Goal: Information Seeking & Learning: Learn about a topic

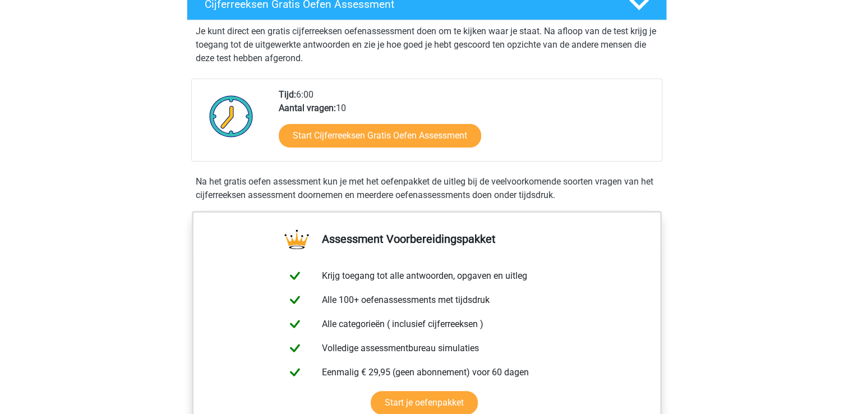
scroll to position [211, 0]
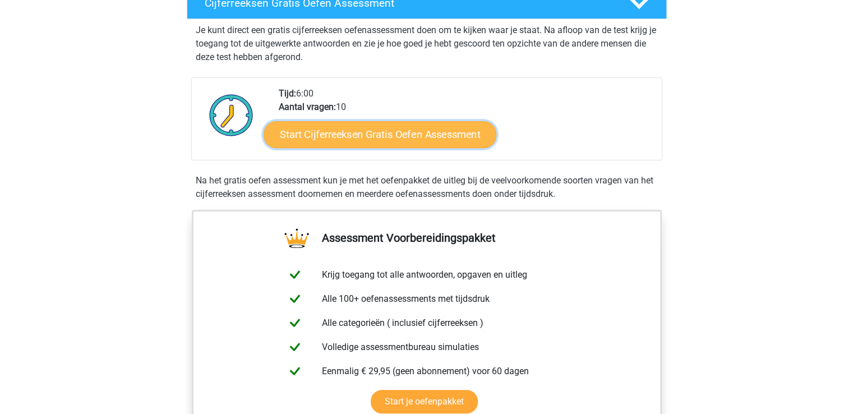
click at [368, 147] on link "Start Cijferreeksen Gratis Oefen Assessment" at bounding box center [380, 134] width 233 height 27
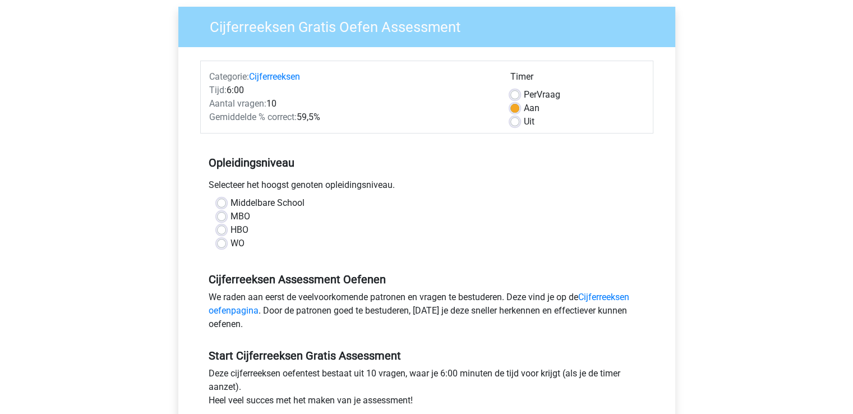
scroll to position [86, 0]
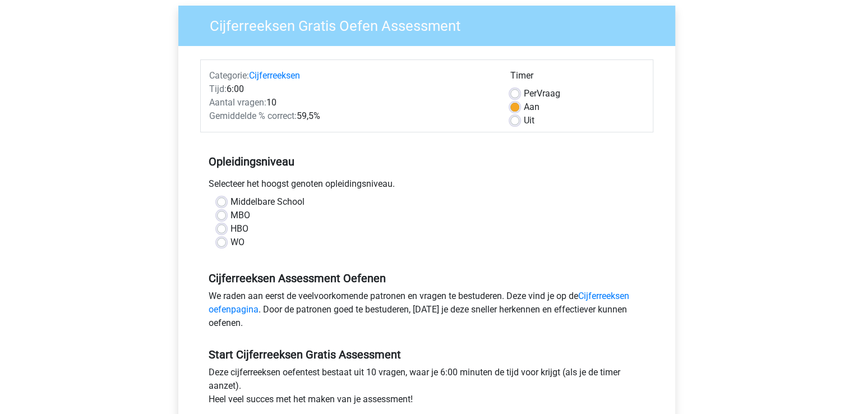
click at [231, 229] on label "HBO" at bounding box center [240, 228] width 18 height 13
click at [224, 229] on input "HBO" at bounding box center [221, 227] width 9 height 11
radio input "true"
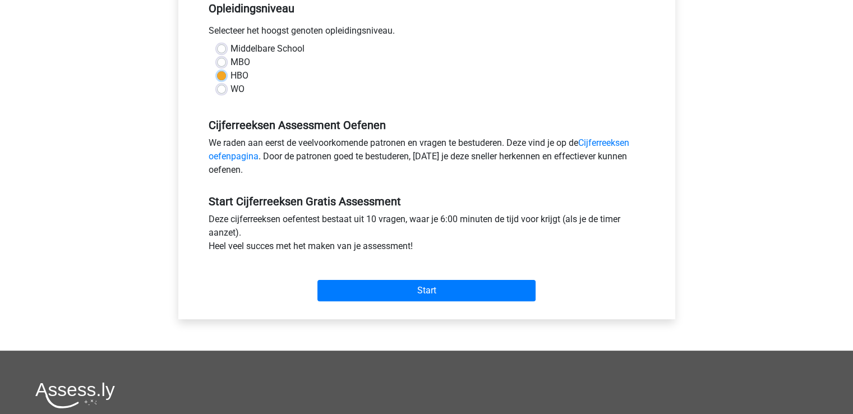
scroll to position [242, 0]
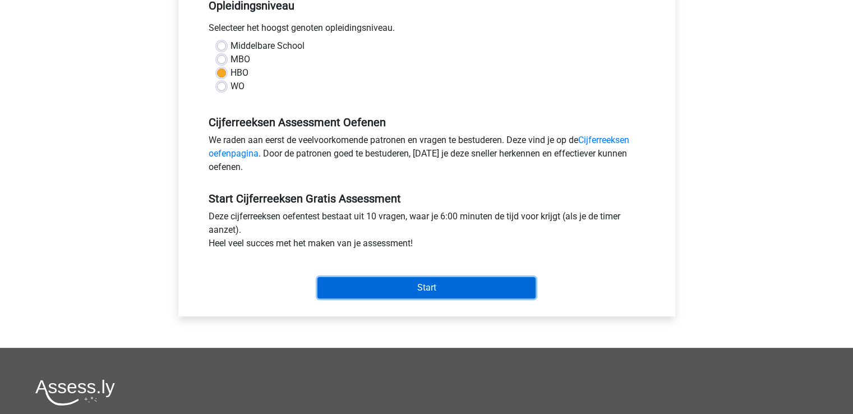
click at [384, 290] on input "Start" at bounding box center [426, 287] width 218 height 21
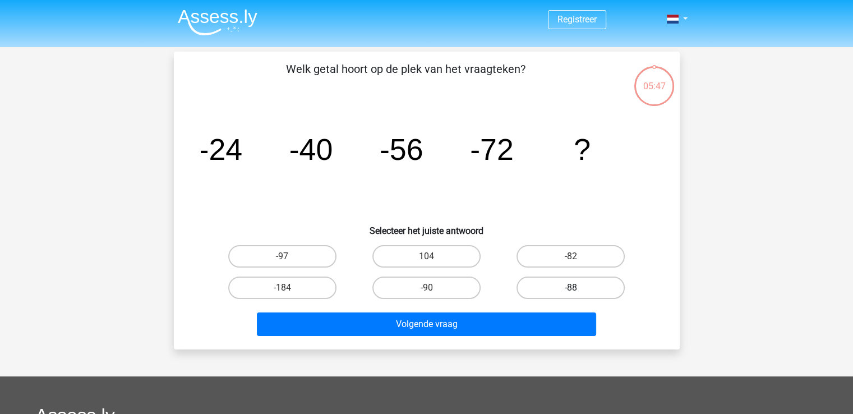
click at [546, 285] on label "-88" at bounding box center [571, 288] width 108 height 22
click at [571, 288] on input "-88" at bounding box center [574, 291] width 7 height 7
radio input "true"
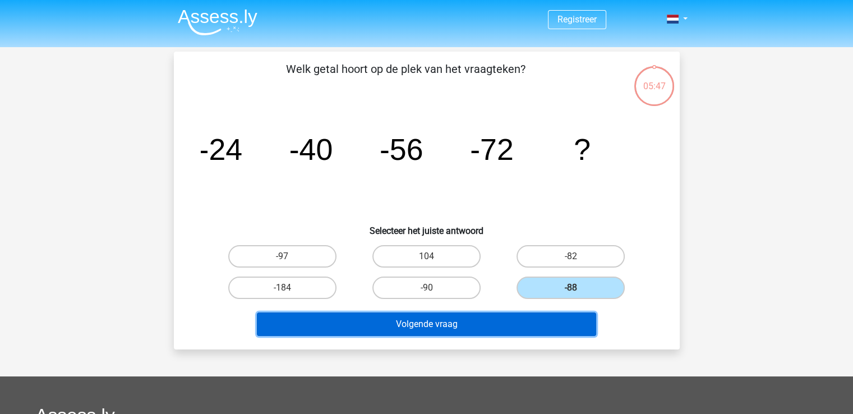
click at [461, 323] on button "Volgende vraag" at bounding box center [426, 324] width 339 height 24
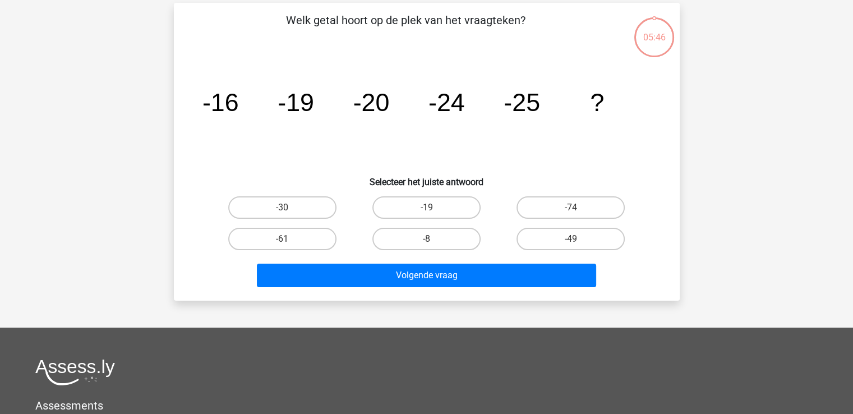
scroll to position [52, 0]
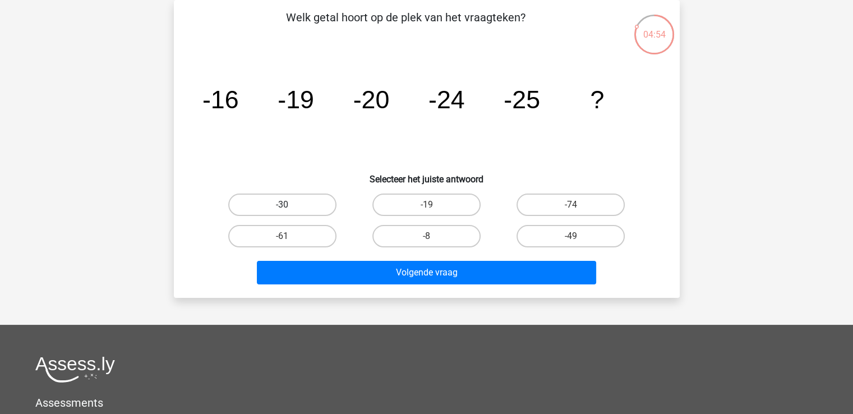
click at [305, 205] on label "-30" at bounding box center [282, 205] width 108 height 22
click at [289, 205] on input "-30" at bounding box center [285, 208] width 7 height 7
radio input "true"
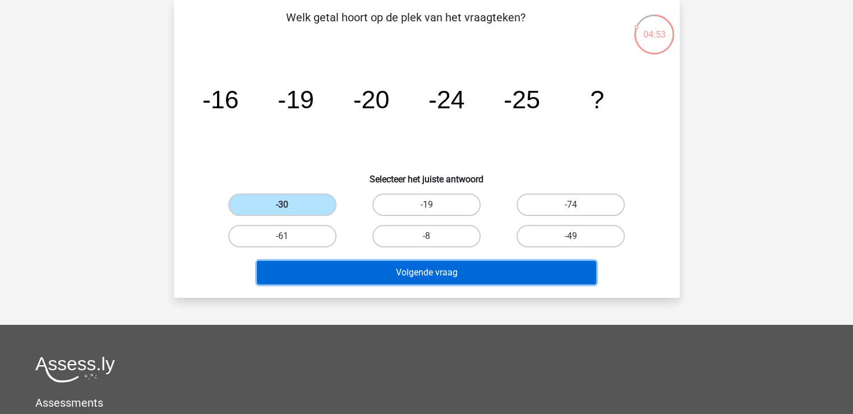
click at [406, 273] on button "Volgende vraag" at bounding box center [426, 273] width 339 height 24
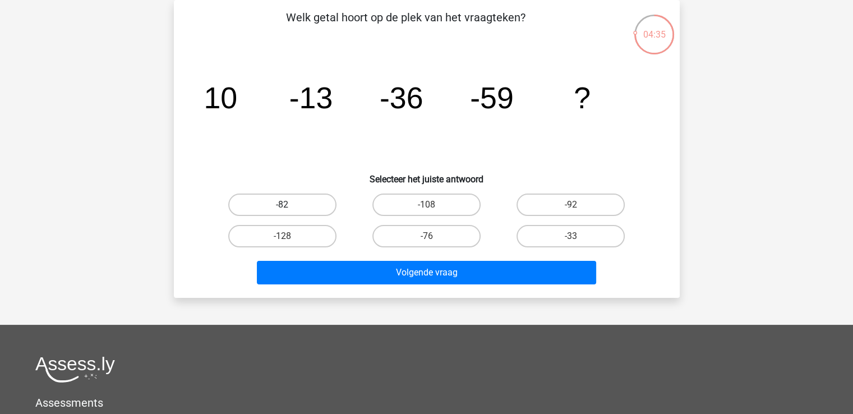
click at [277, 207] on label "-82" at bounding box center [282, 205] width 108 height 22
click at [282, 207] on input "-82" at bounding box center [285, 208] width 7 height 7
radio input "true"
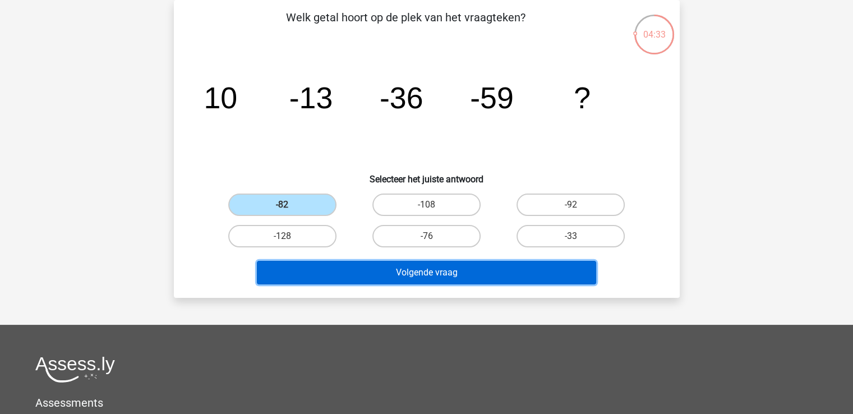
click at [339, 267] on button "Volgende vraag" at bounding box center [426, 273] width 339 height 24
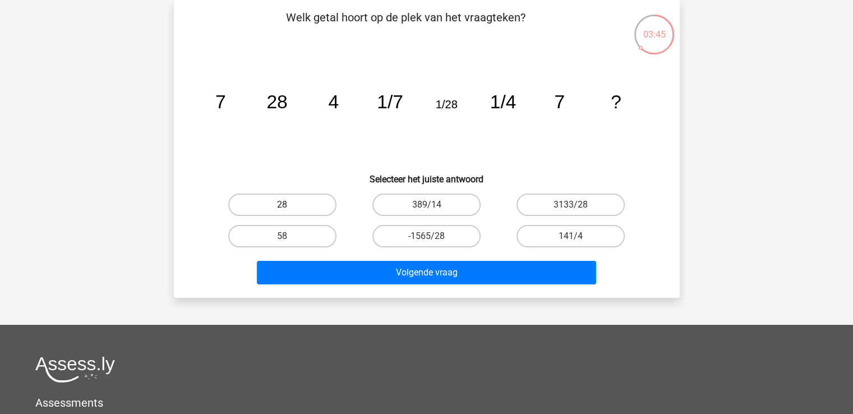
click at [316, 208] on label "28" at bounding box center [282, 205] width 108 height 22
click at [289, 208] on input "28" at bounding box center [285, 208] width 7 height 7
radio input "true"
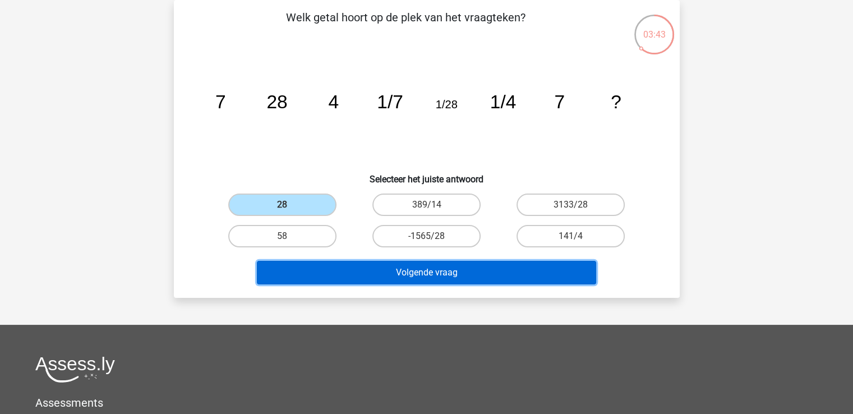
click at [406, 269] on button "Volgende vraag" at bounding box center [426, 273] width 339 height 24
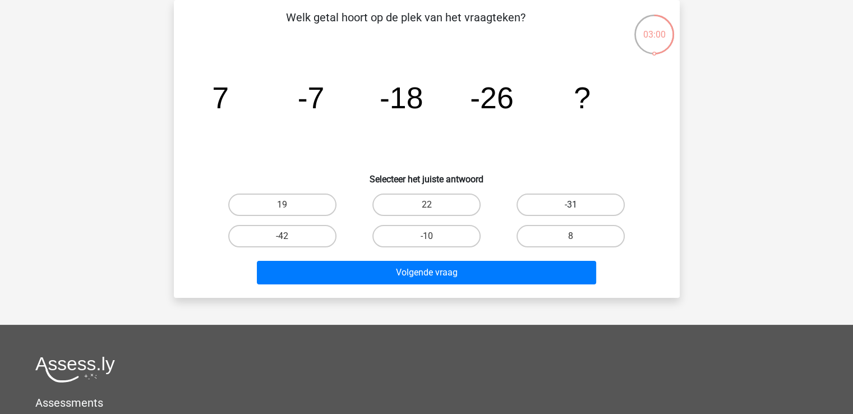
click at [547, 210] on label "-31" at bounding box center [571, 205] width 108 height 22
click at [571, 210] on input "-31" at bounding box center [574, 208] width 7 height 7
radio input "true"
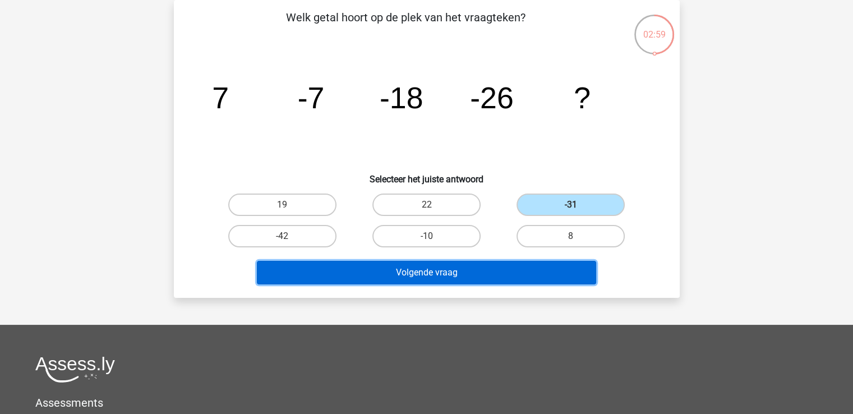
click at [483, 272] on button "Volgende vraag" at bounding box center [426, 273] width 339 height 24
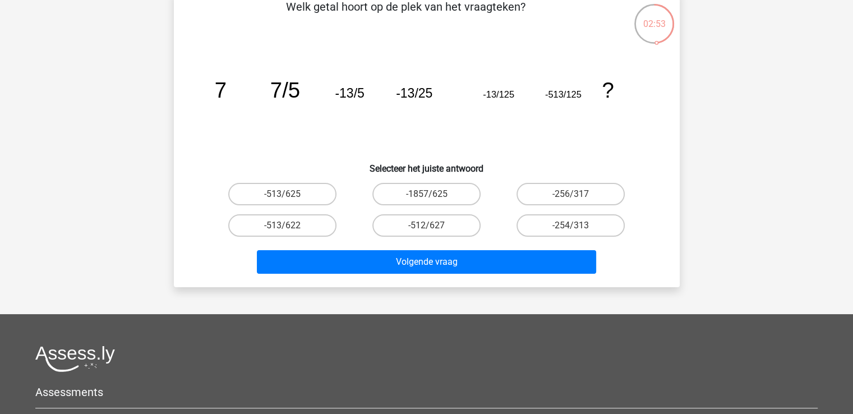
scroll to position [60, 0]
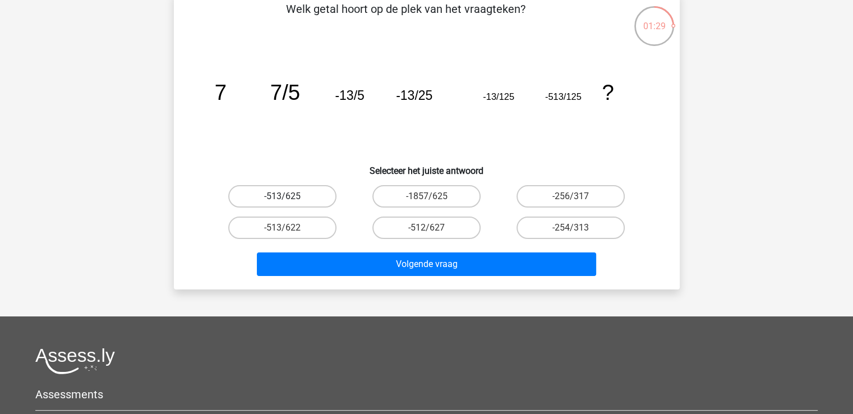
click at [291, 200] on label "-513/625" at bounding box center [282, 196] width 108 height 22
click at [289, 200] on input "-513/625" at bounding box center [285, 199] width 7 height 7
radio input "true"
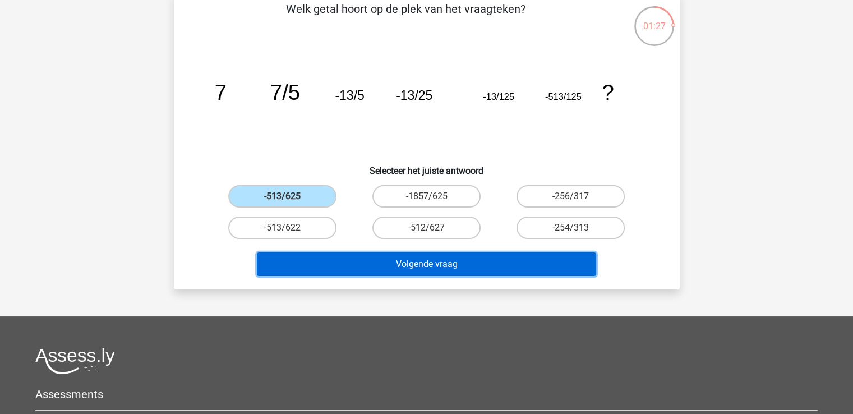
click at [396, 268] on button "Volgende vraag" at bounding box center [426, 264] width 339 height 24
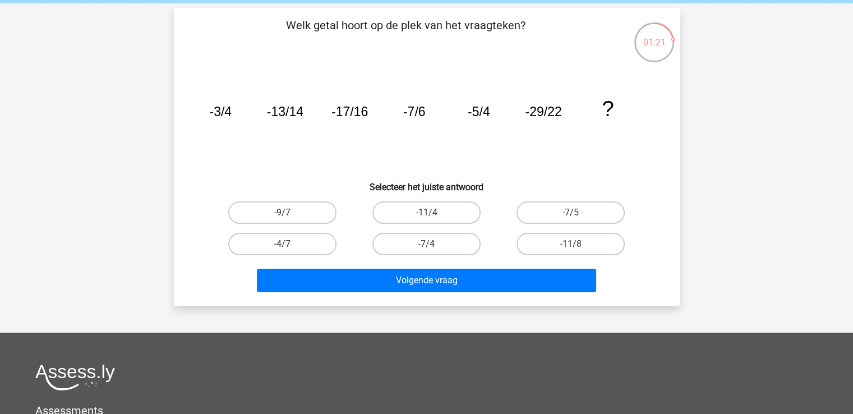
scroll to position [50, 0]
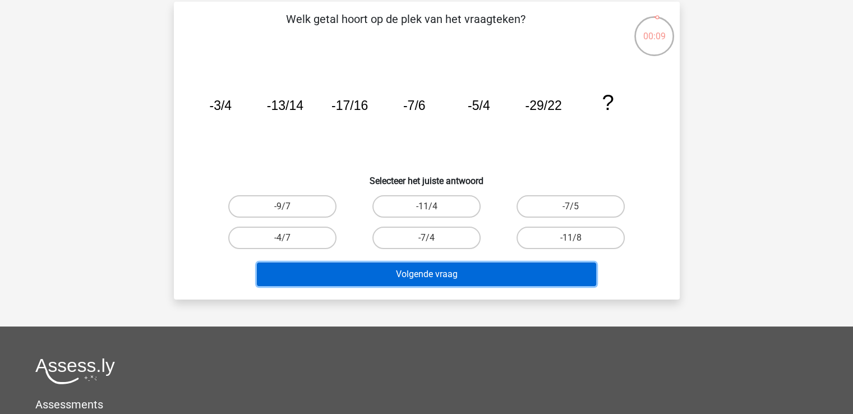
click at [421, 265] on button "Volgende vraag" at bounding box center [426, 274] width 339 height 24
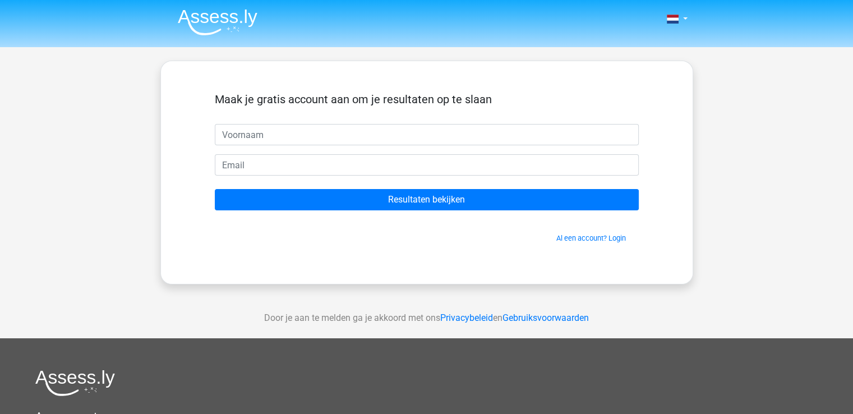
click at [280, 144] on input "text" at bounding box center [427, 134] width 424 height 21
type input "sjaak"
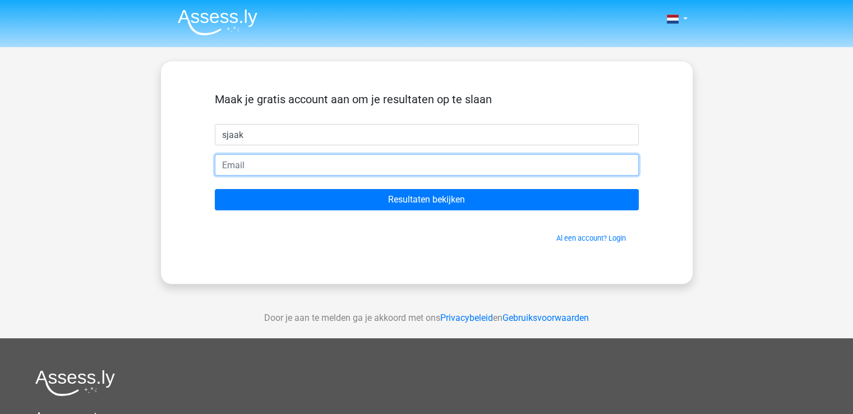
click at [269, 166] on input "email" at bounding box center [427, 164] width 424 height 21
drag, startPoint x: 264, startPoint y: 171, endPoint x: 169, endPoint y: 169, distance: 95.4
click at [169, 169] on div "Maak je gratis account aan om je resultaten op te slaan sjaak mijnbedrijf8@gmai…" at bounding box center [426, 173] width 533 height 224
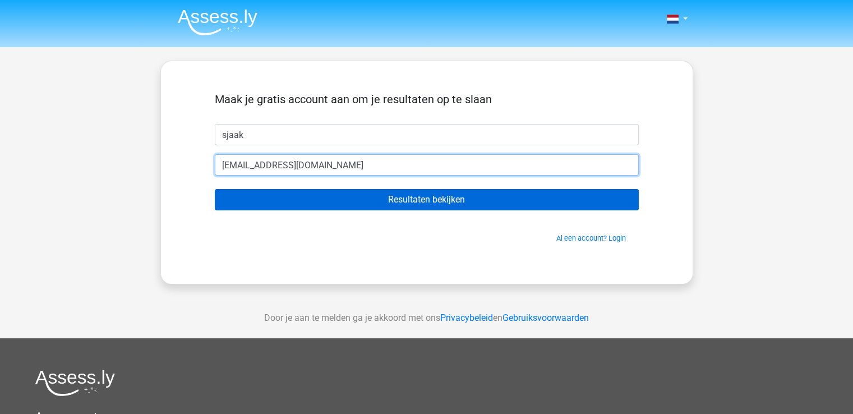
type input "[EMAIL_ADDRESS][DOMAIN_NAME]"
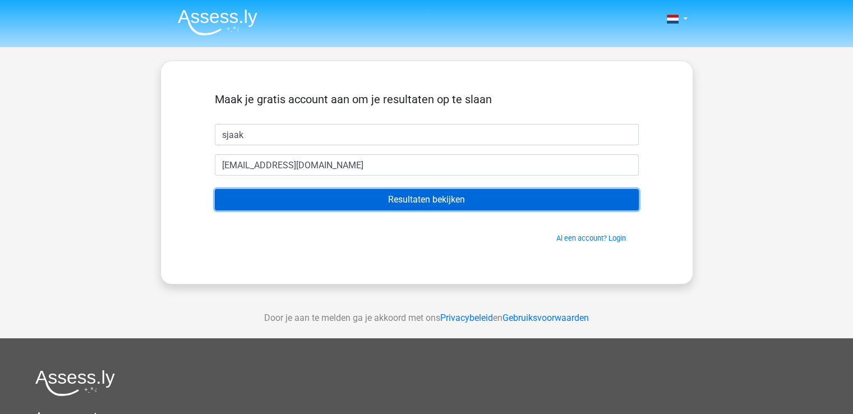
click at [340, 202] on input "Resultaten bekijken" at bounding box center [427, 199] width 424 height 21
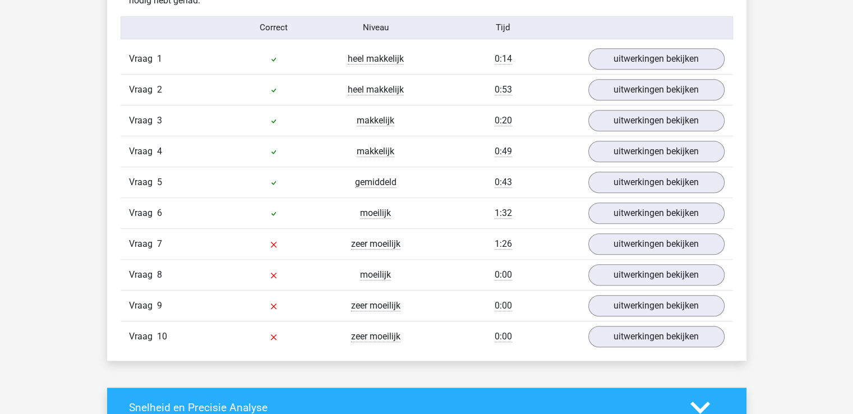
scroll to position [928, 0]
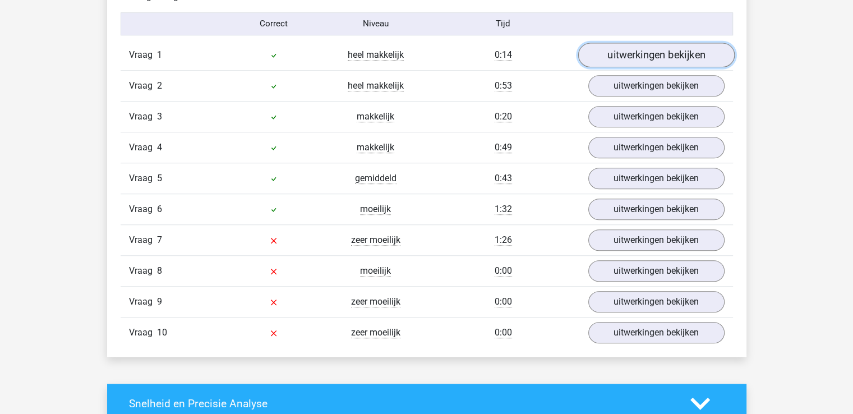
click at [642, 47] on link "uitwerkingen bekijken" at bounding box center [656, 55] width 156 height 25
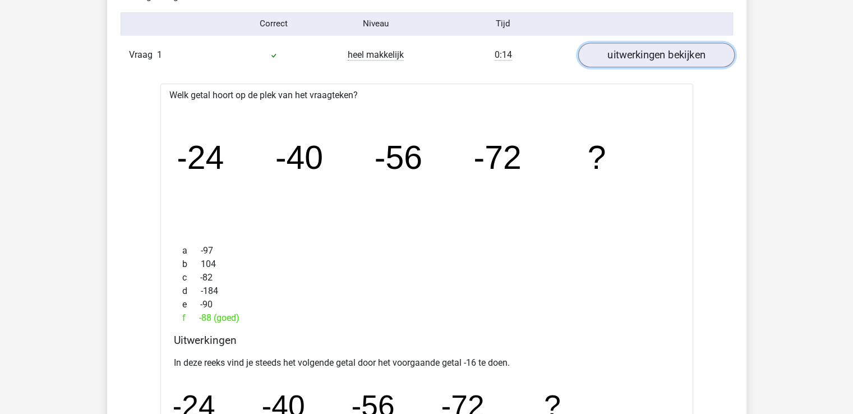
click at [642, 47] on link "uitwerkingen bekijken" at bounding box center [656, 55] width 156 height 25
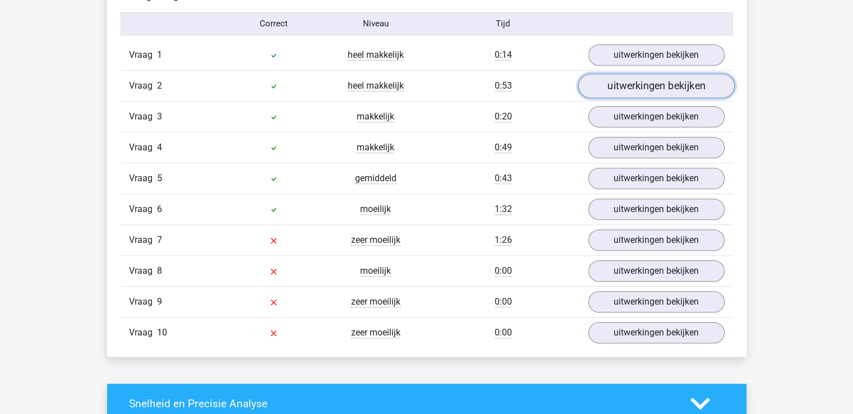
click at [660, 84] on link "uitwerkingen bekijken" at bounding box center [656, 85] width 156 height 25
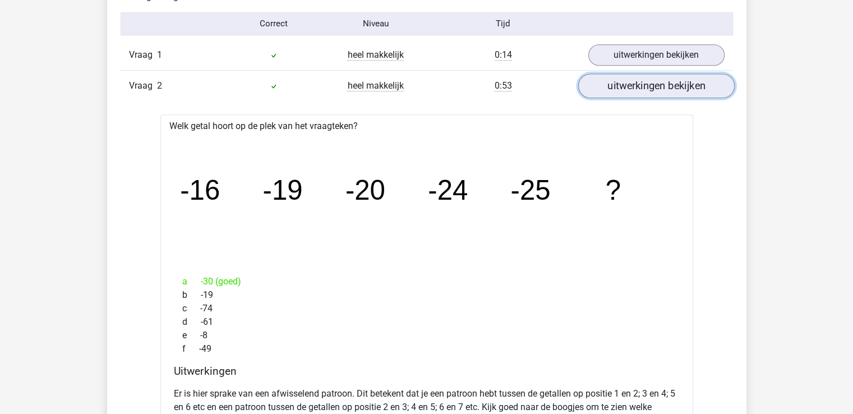
click at [661, 84] on link "uitwerkingen bekijken" at bounding box center [656, 85] width 156 height 25
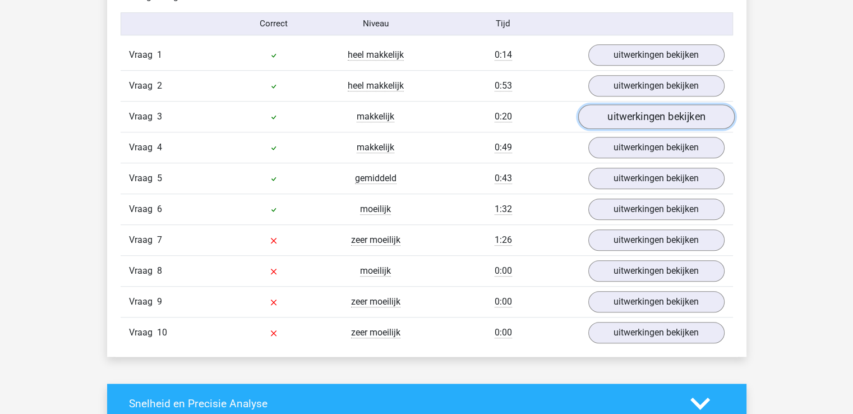
click at [657, 115] on link "uitwerkingen bekijken" at bounding box center [656, 116] width 156 height 25
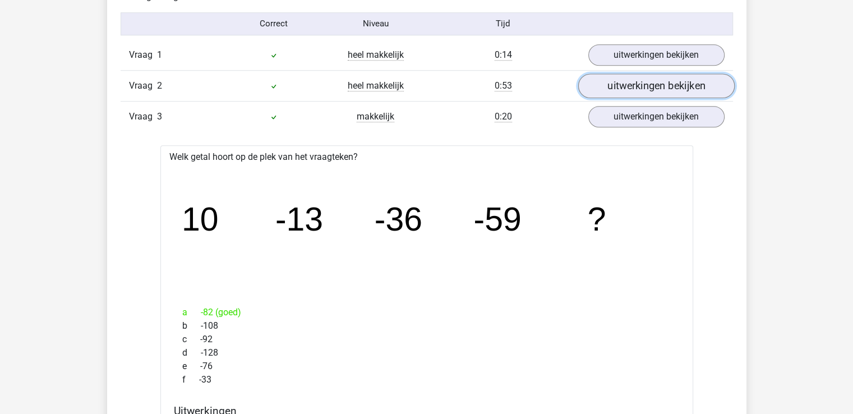
click at [671, 83] on link "uitwerkingen bekijken" at bounding box center [656, 85] width 156 height 25
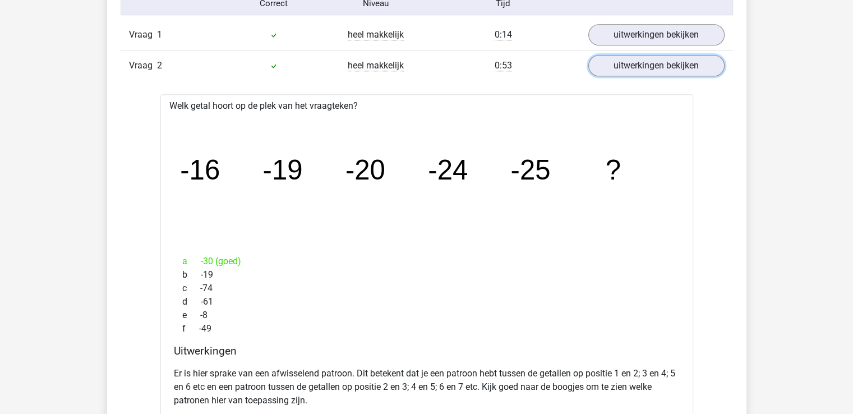
scroll to position [957, 0]
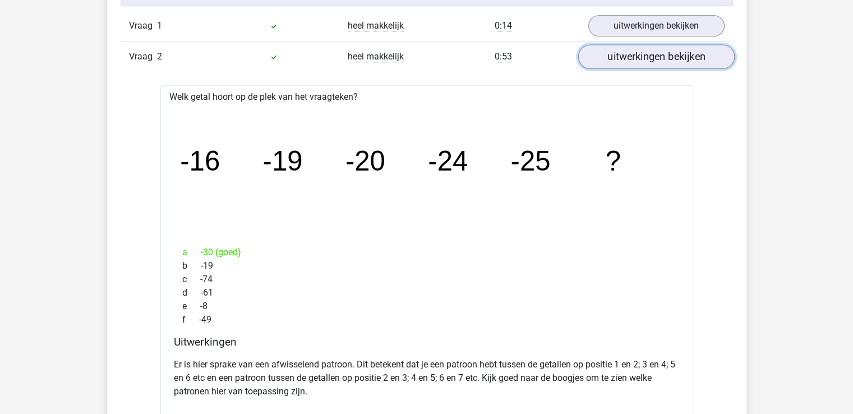
click at [657, 54] on link "uitwerkingen bekijken" at bounding box center [656, 56] width 156 height 25
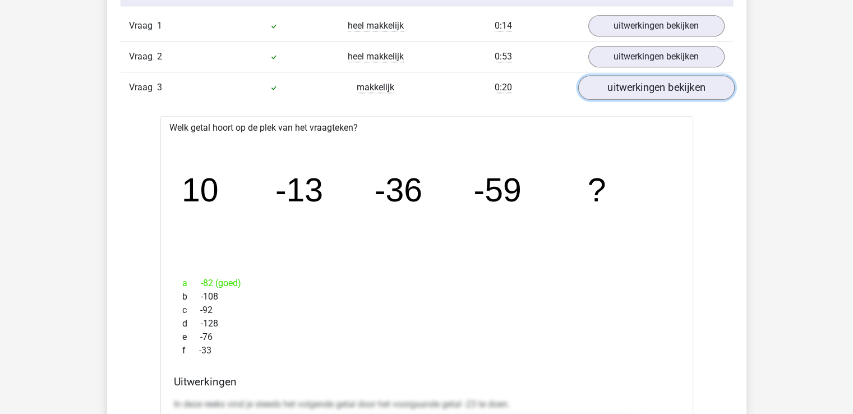
click at [652, 87] on link "uitwerkingen bekijken" at bounding box center [656, 87] width 156 height 25
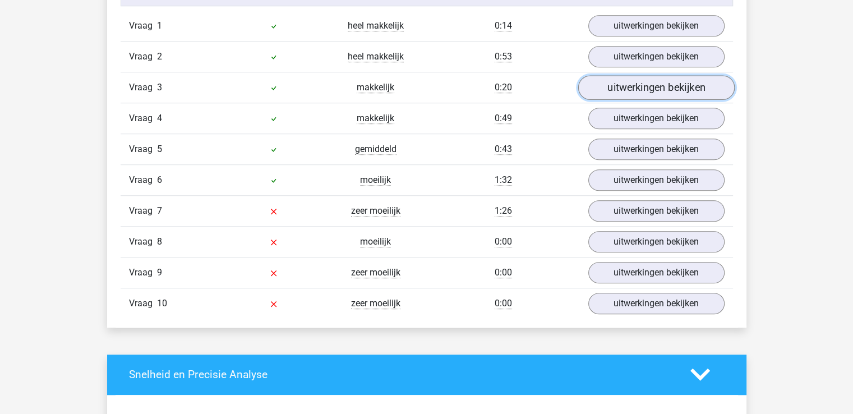
click at [652, 87] on link "uitwerkingen bekijken" at bounding box center [656, 87] width 156 height 25
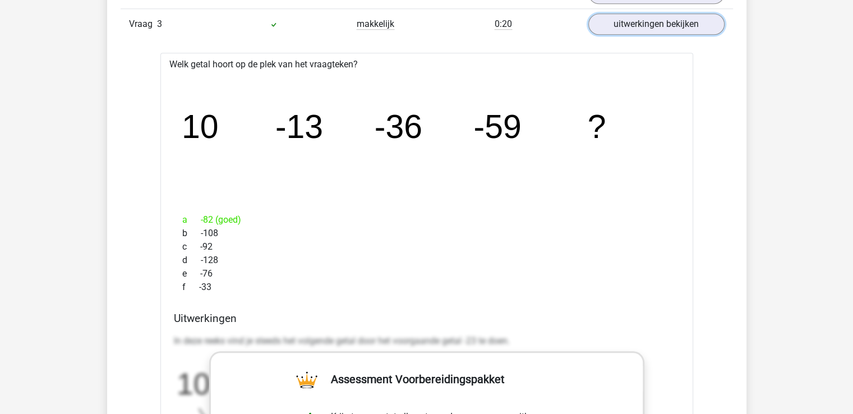
scroll to position [1021, 0]
click at [672, 24] on link "uitwerkingen bekijken" at bounding box center [656, 23] width 156 height 25
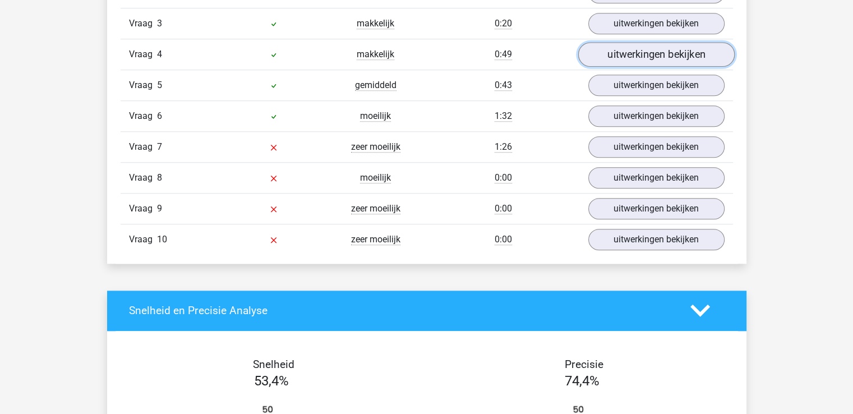
click at [650, 54] on link "uitwerkingen bekijken" at bounding box center [656, 54] width 156 height 25
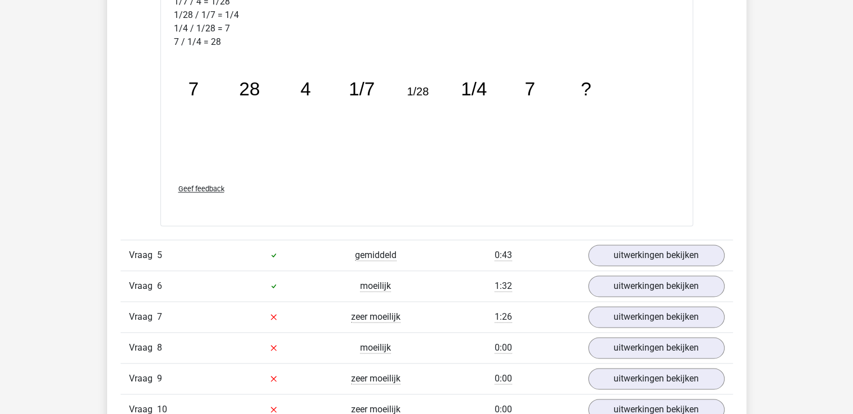
scroll to position [1436, 0]
click at [653, 254] on link "uitwerkingen bekijken" at bounding box center [656, 254] width 156 height 25
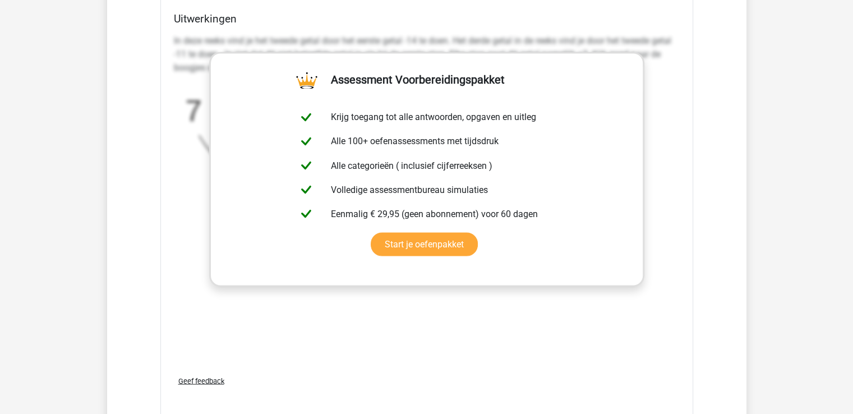
scroll to position [1964, 0]
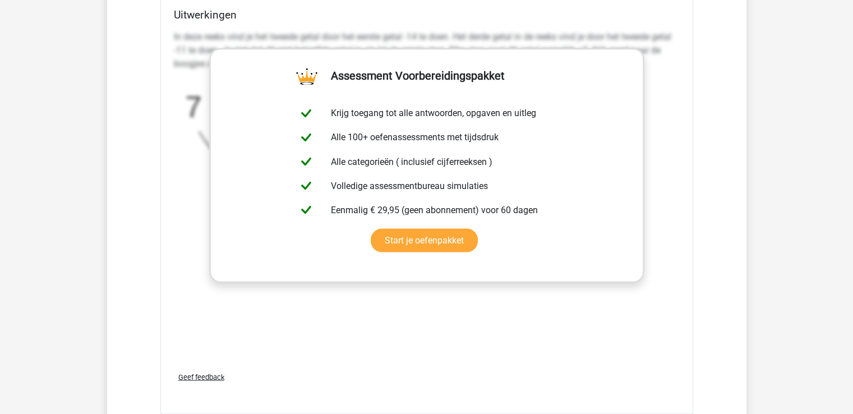
scroll to position [1969, 0]
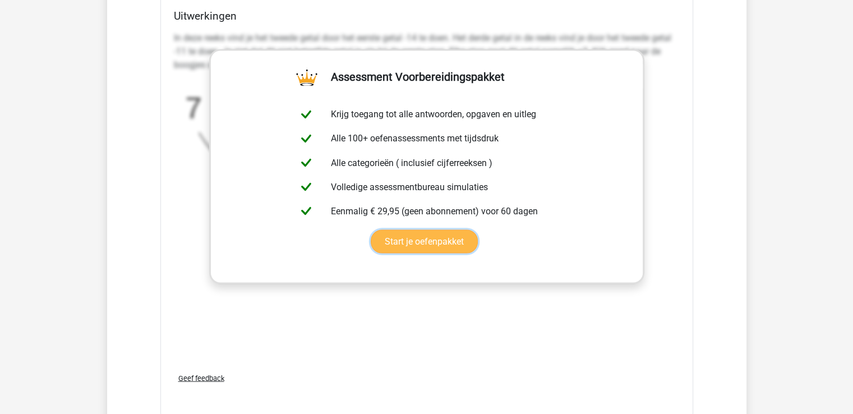
click at [449, 229] on link "Start je oefenpakket" at bounding box center [424, 241] width 107 height 24
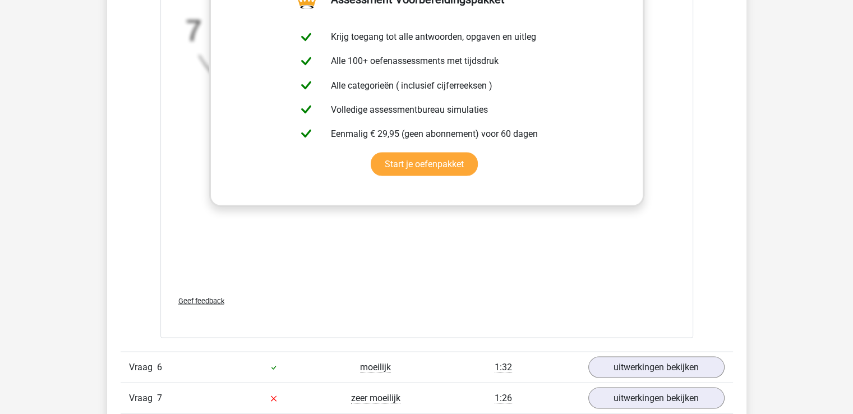
scroll to position [2074, 0]
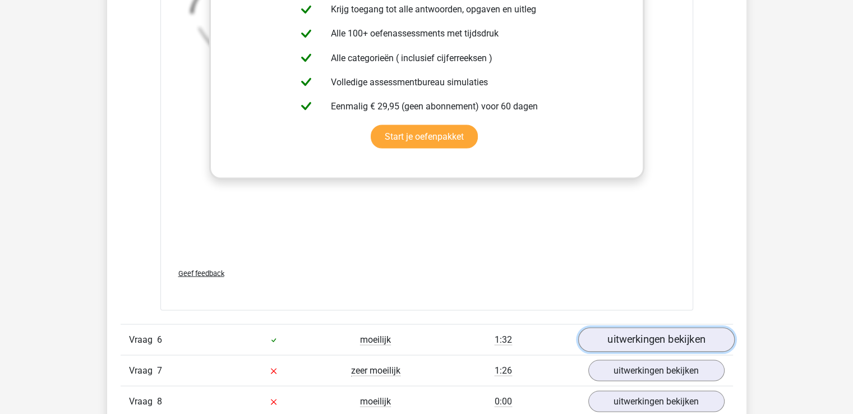
click at [638, 335] on link "uitwerkingen bekijken" at bounding box center [656, 340] width 156 height 25
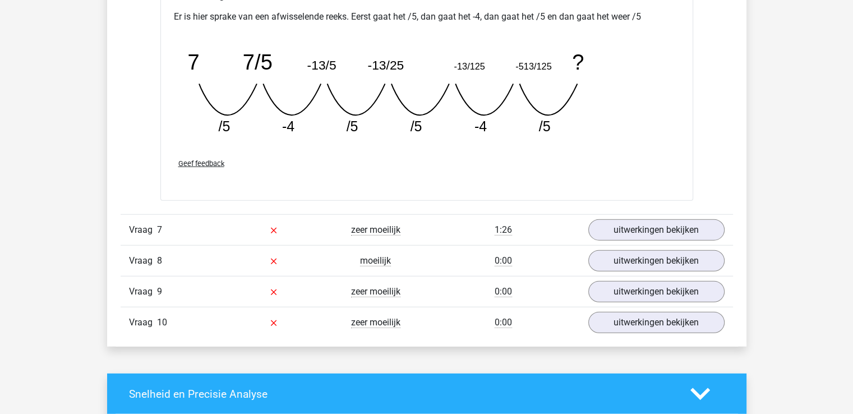
scroll to position [2733, 0]
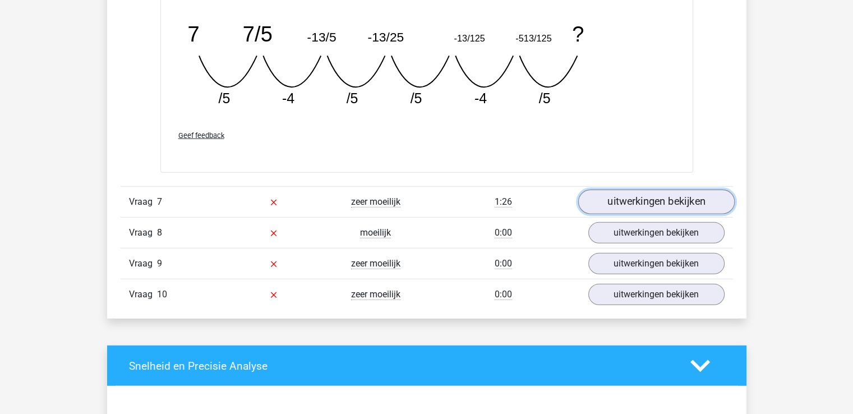
click at [667, 200] on link "uitwerkingen bekijken" at bounding box center [656, 202] width 156 height 25
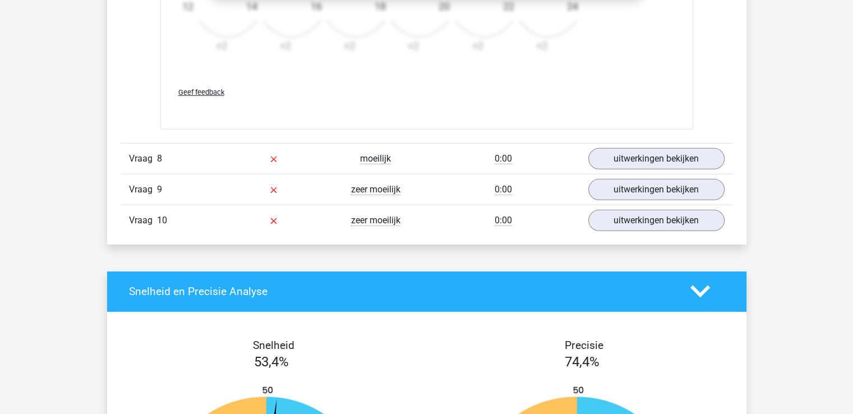
scroll to position [3509, 0]
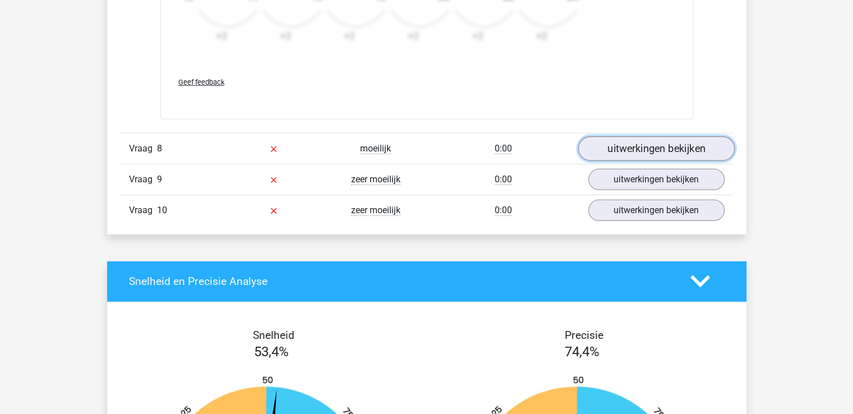
click at [637, 139] on link "uitwerkingen bekijken" at bounding box center [656, 148] width 156 height 25
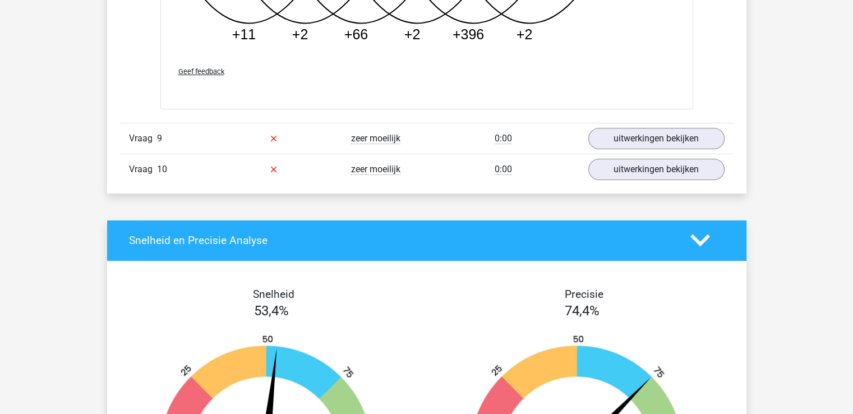
scroll to position [4154, 0]
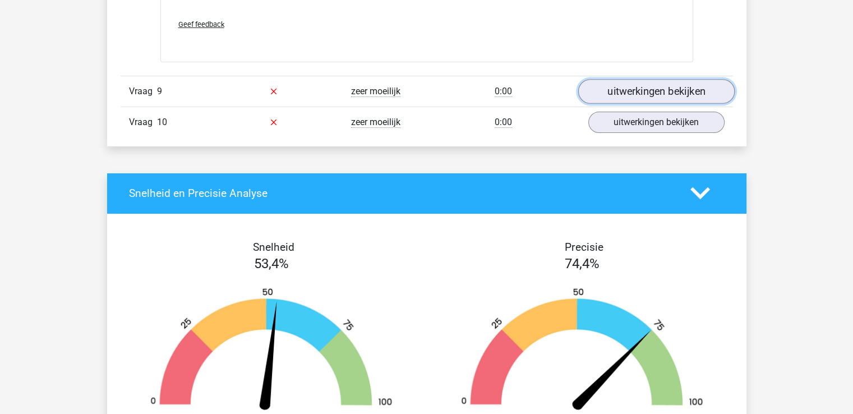
click at [638, 91] on link "uitwerkingen bekijken" at bounding box center [656, 91] width 156 height 25
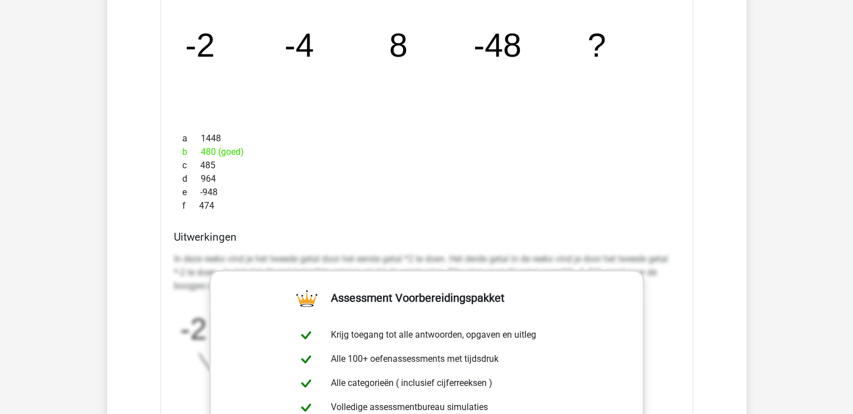
scroll to position [4305, 0]
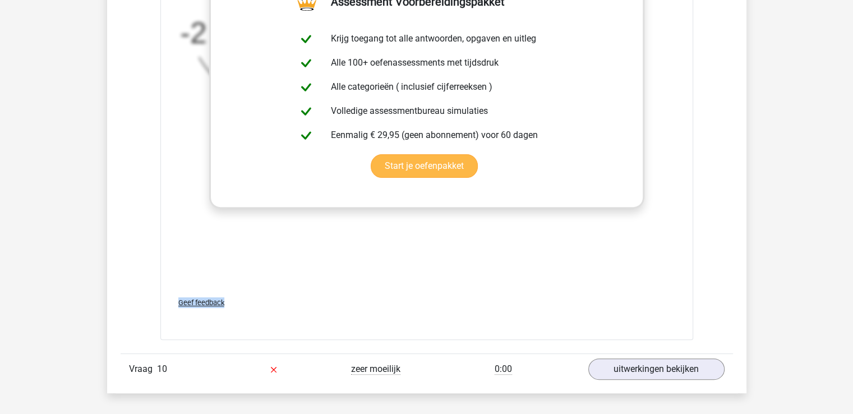
drag, startPoint x: 480, startPoint y: 308, endPoint x: 595, endPoint y: 119, distance: 221.4
click at [595, 119] on div "Welk getal hoort op de plek van het vraagteken? image/svg+xml -2 -4 8 -48 ? a 1…" at bounding box center [426, 7] width 533 height 665
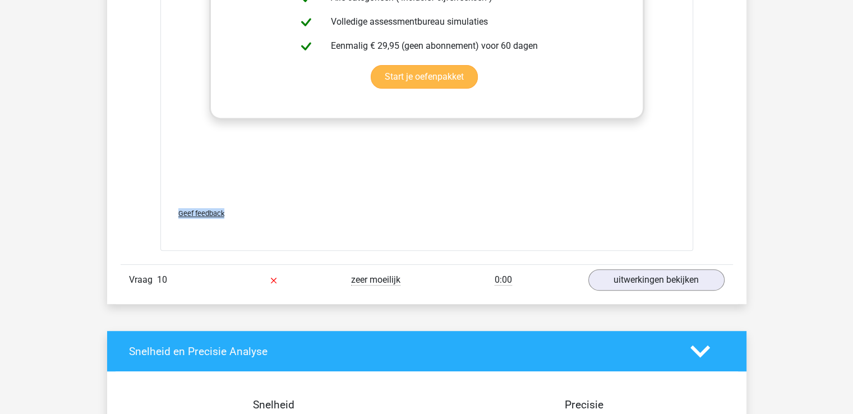
scroll to position [4689, 0]
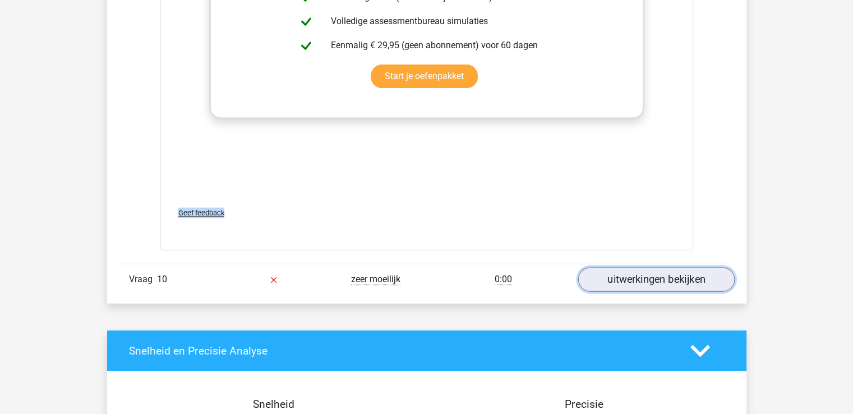
click at [633, 270] on link "uitwerkingen bekijken" at bounding box center [656, 279] width 156 height 25
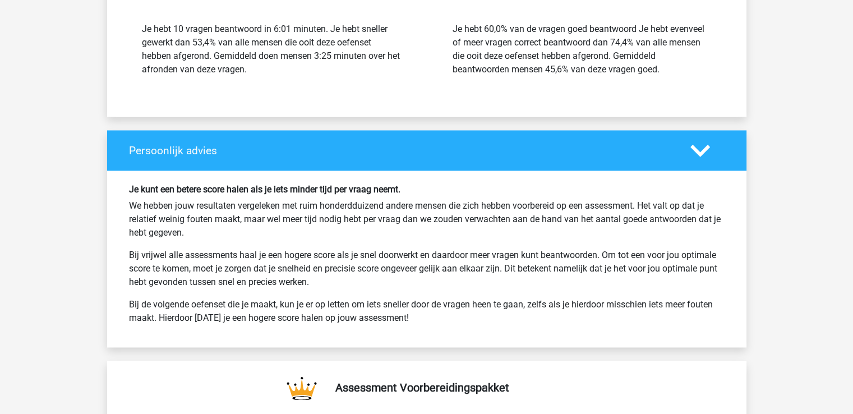
scroll to position [5955, 0]
